Goal: Task Accomplishment & Management: Use online tool/utility

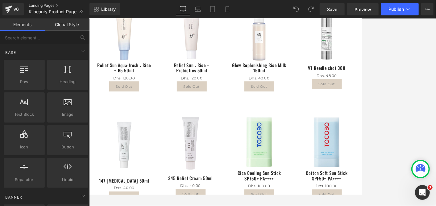
click at [34, 4] on link "Landing Pages" at bounding box center [59, 5] width 61 height 5
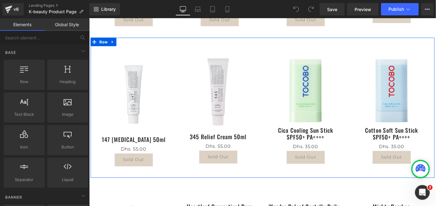
scroll to position [205, 0]
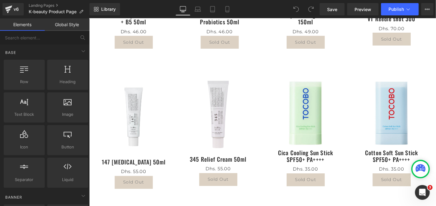
scroll to position [171, 0]
